Goal: Use online tool/utility: Utilize a website feature to perform a specific function

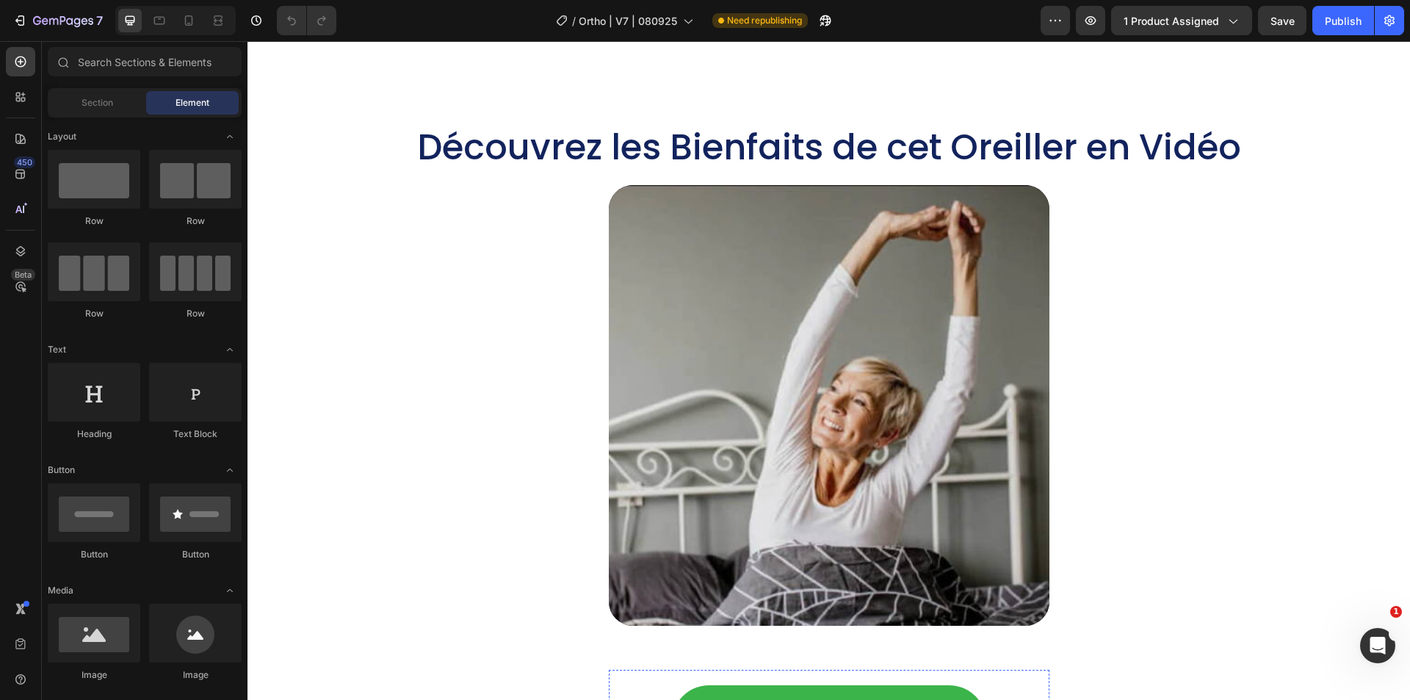
scroll to position [2424, 0]
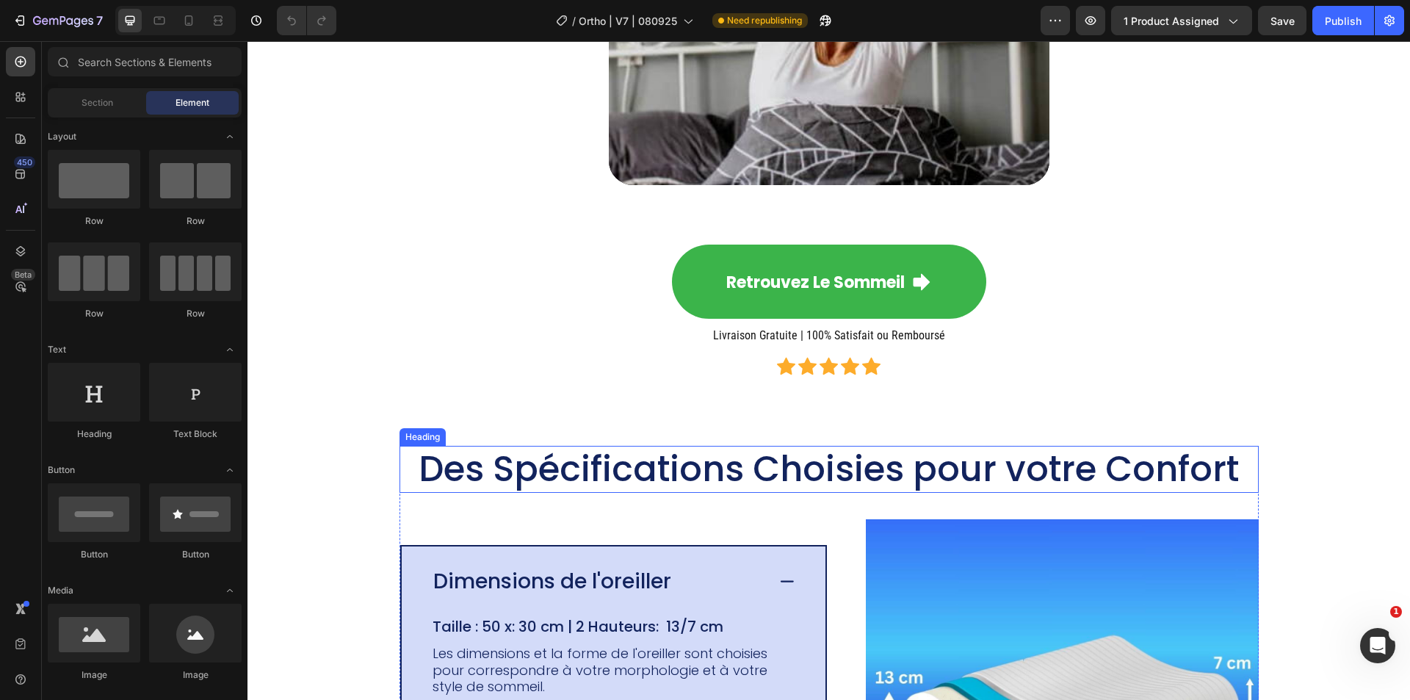
click at [658, 455] on h2 "Des Spécifications Choisies pour votre Confort" at bounding box center [829, 469] width 859 height 47
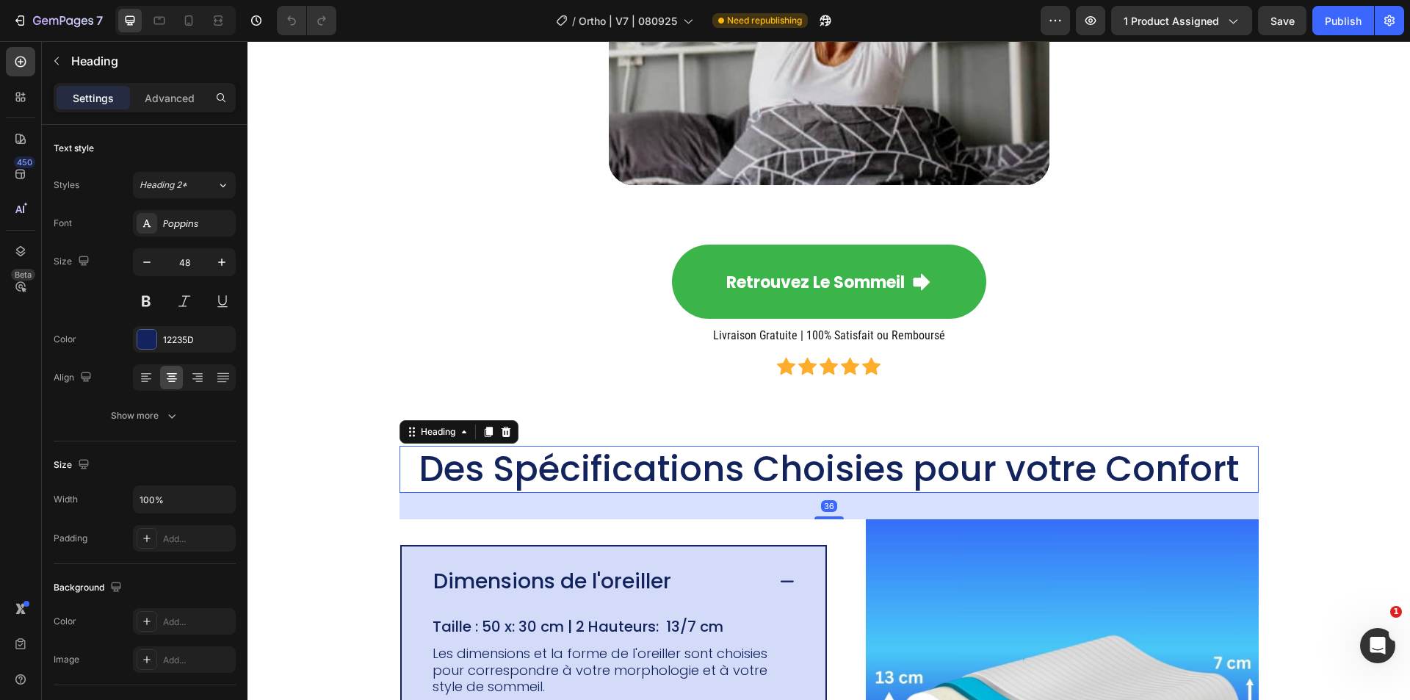
click at [658, 455] on h2 "Des Spécifications Choisies pour votre Confort" at bounding box center [829, 469] width 859 height 47
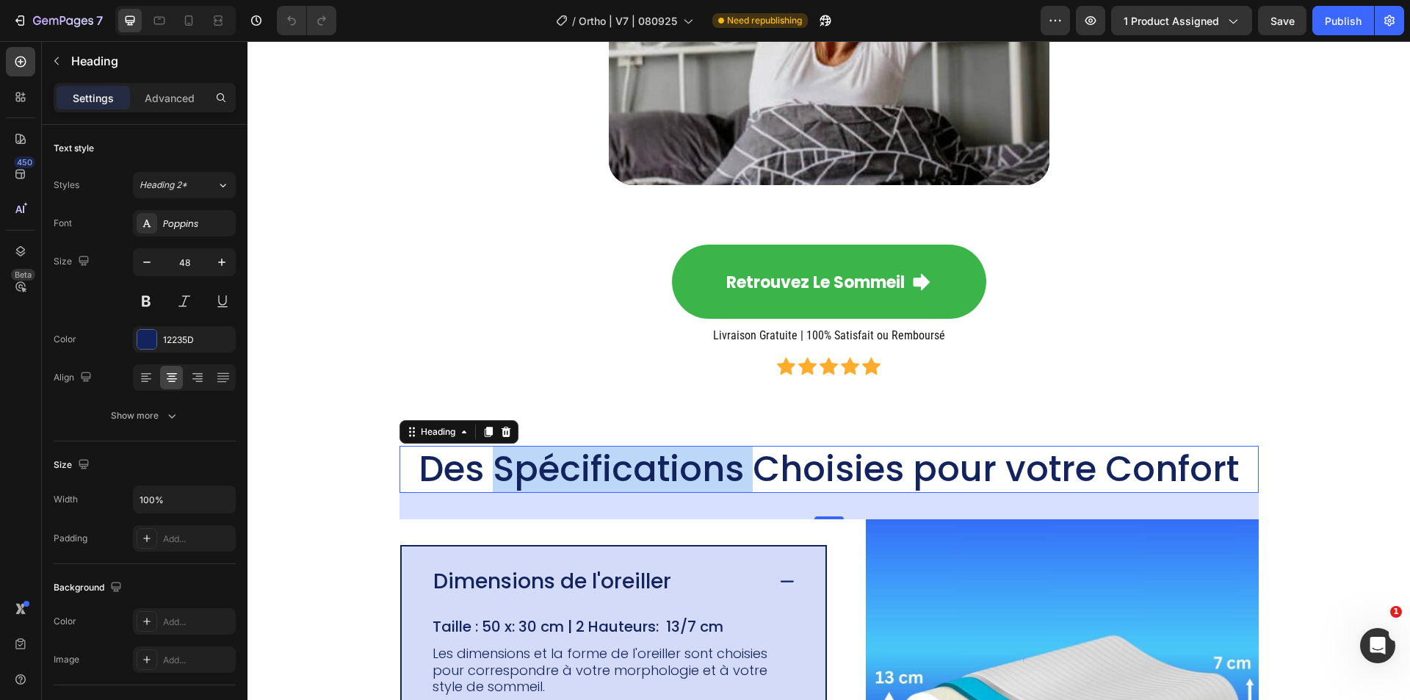
click at [658, 455] on p "Des Spécifications Choisies pour votre Confort" at bounding box center [829, 469] width 856 height 44
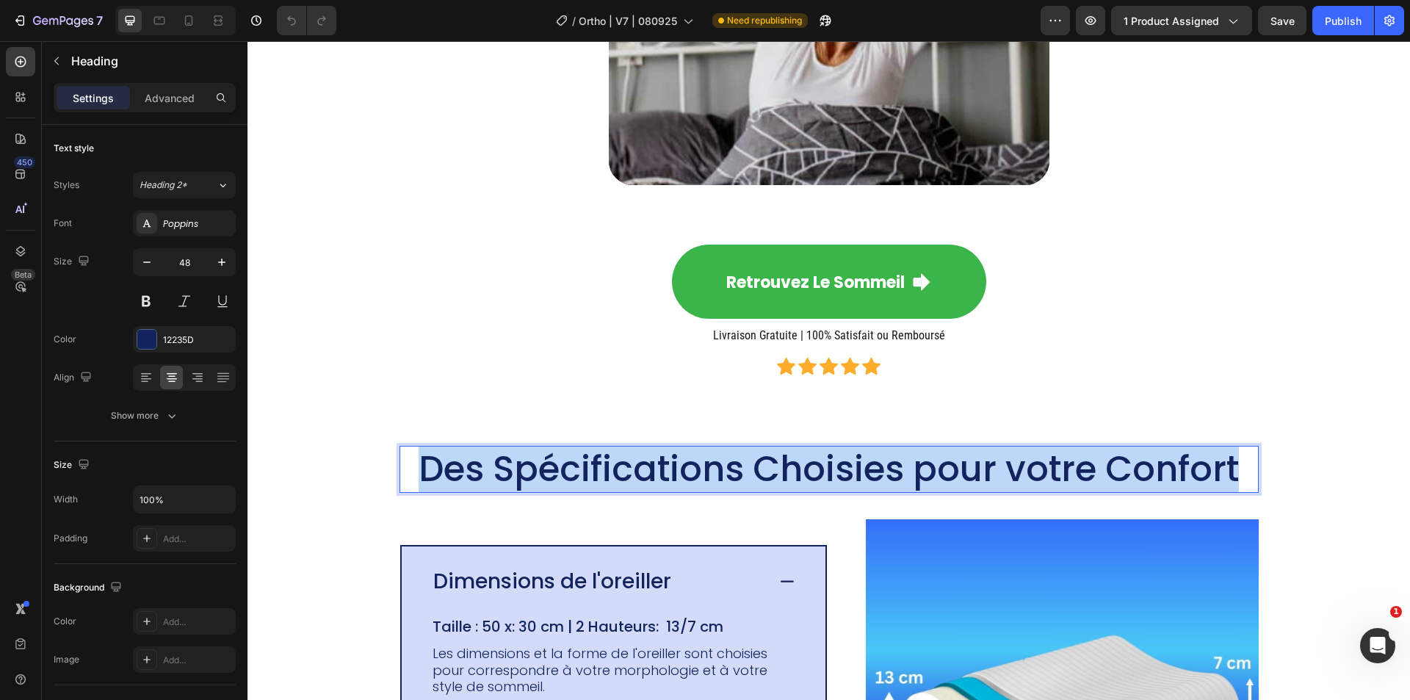
click at [658, 455] on p "Des Spécifications Choisies pour votre Confort" at bounding box center [829, 469] width 856 height 44
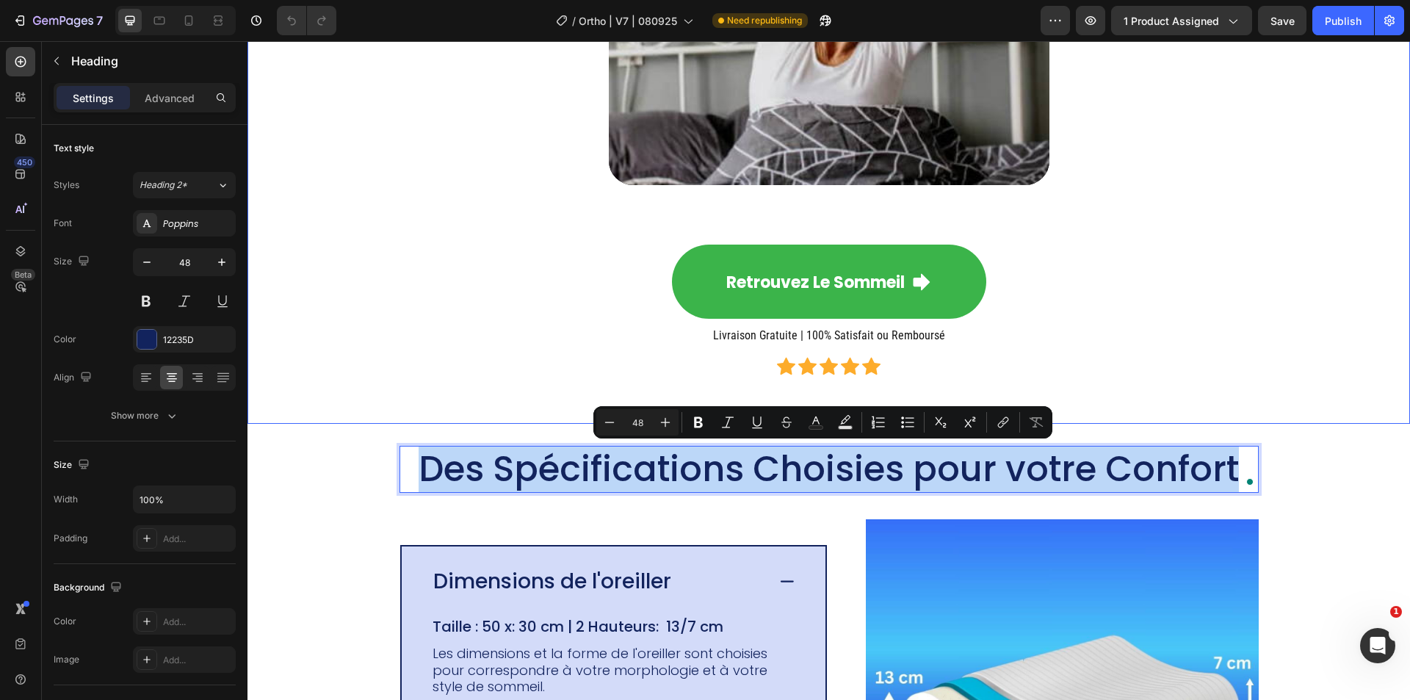
click at [462, 349] on div "Découvrez les Bienfaits de cet Oreiller en Vidéo Heading Video Retrouvez le Som…" at bounding box center [828, 42] width 1133 height 718
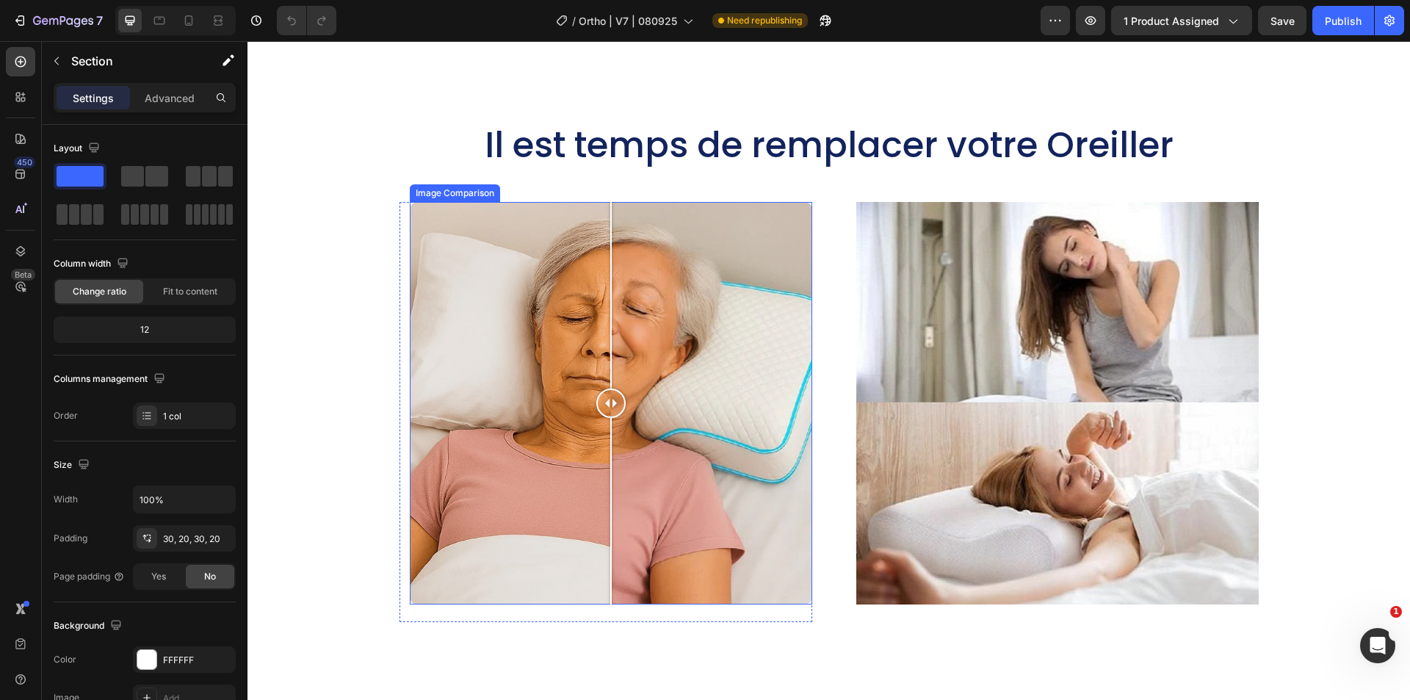
scroll to position [4995, 0]
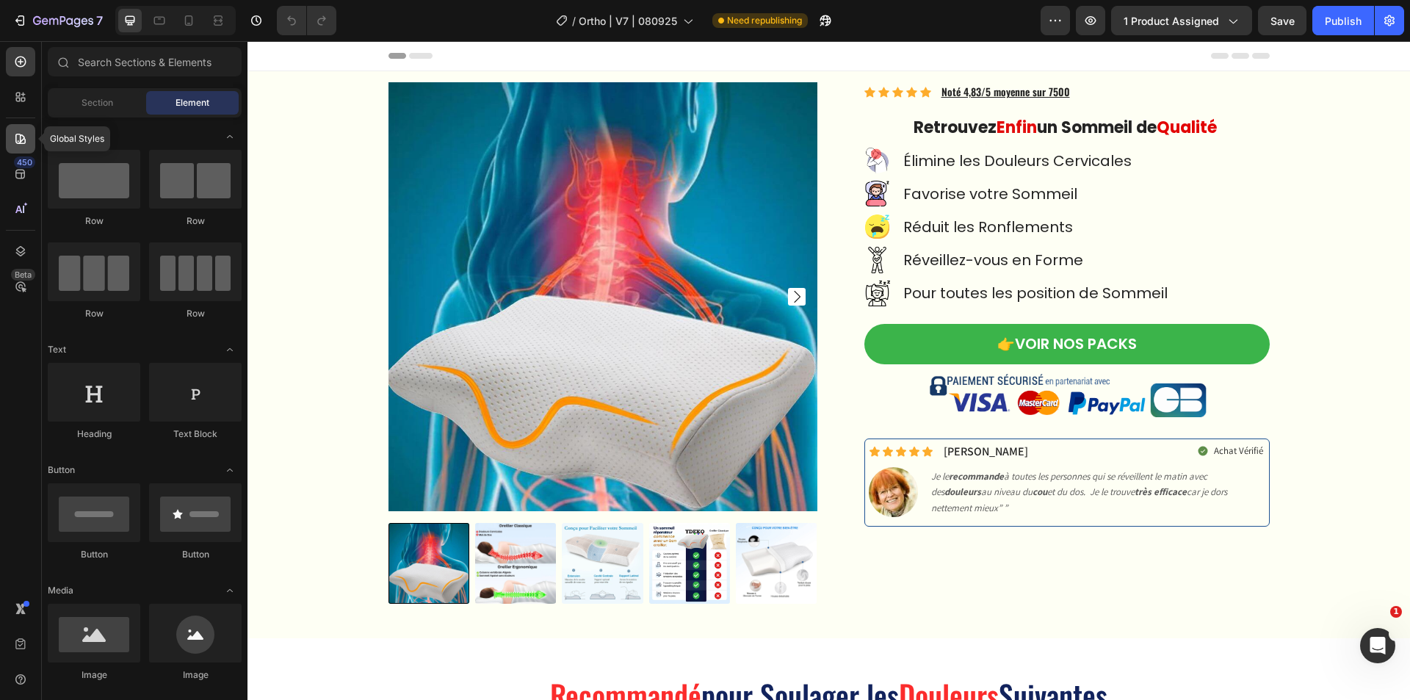
click at [15, 136] on icon at bounding box center [20, 138] width 15 height 15
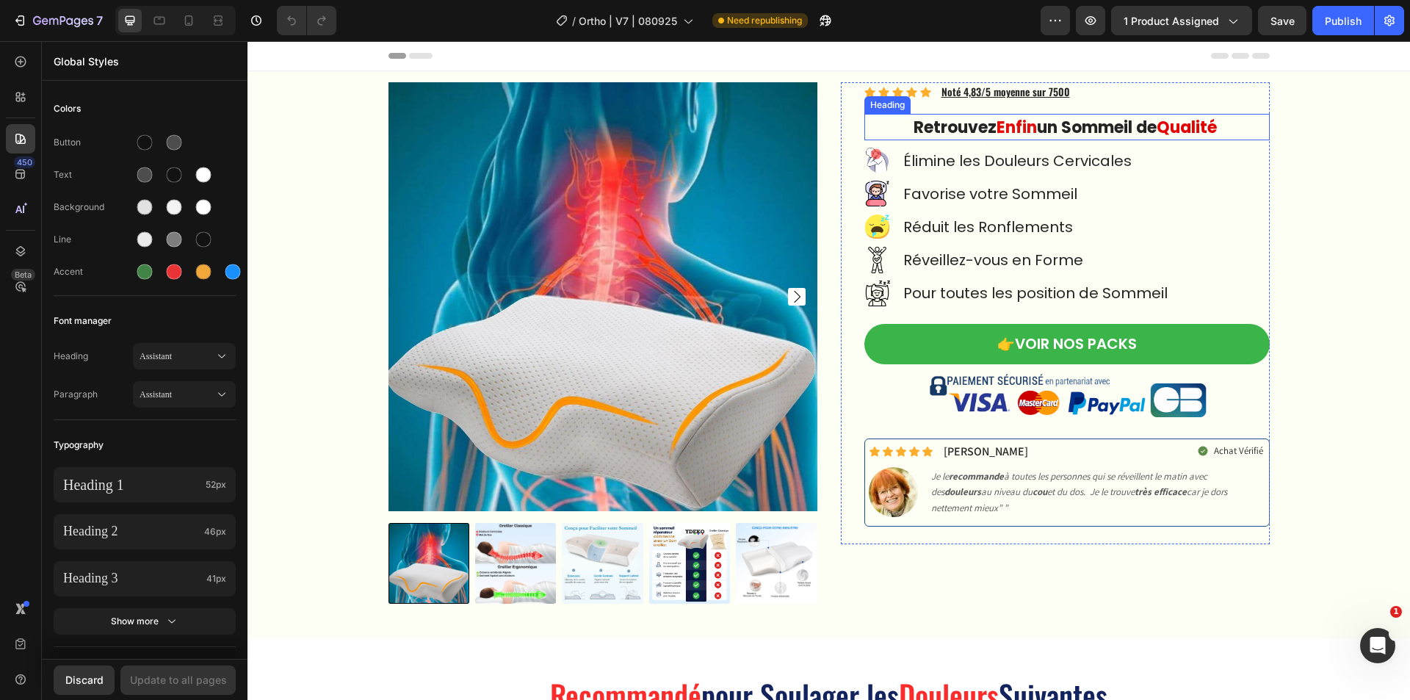
click at [1043, 126] on strong "un Sommeil de" at bounding box center [1097, 127] width 120 height 23
